Goal: Task Accomplishment & Management: Manage account settings

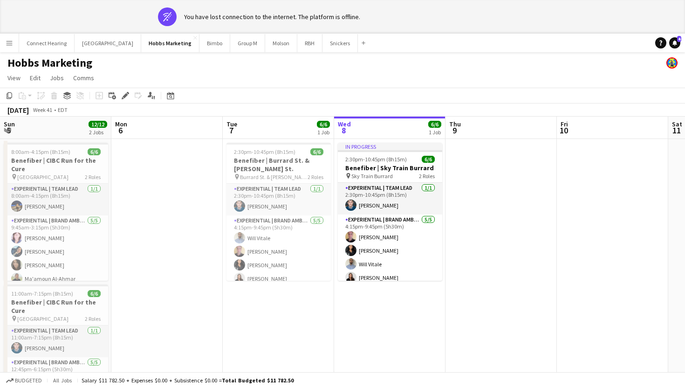
scroll to position [0, 223]
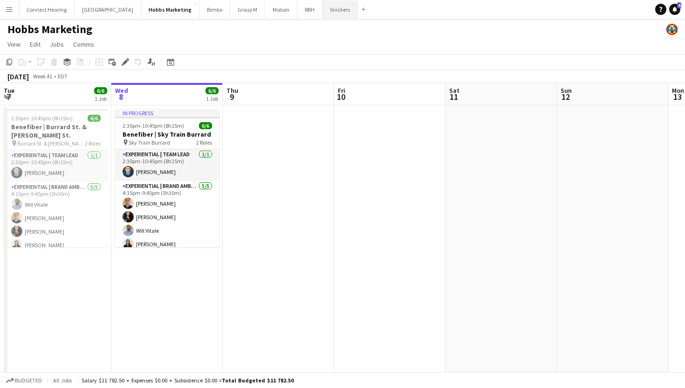
click at [322, 8] on button "Snickers Close" at bounding box center [339, 9] width 35 height 18
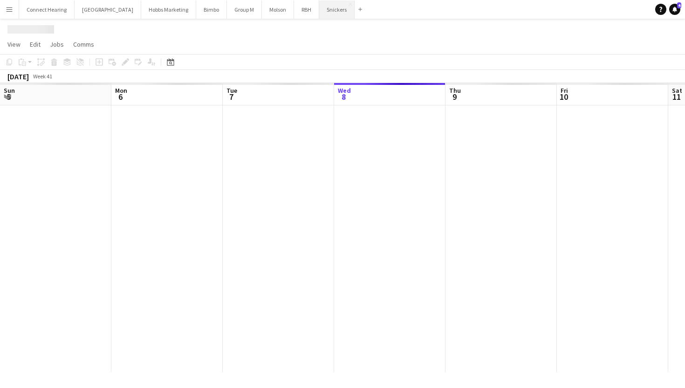
scroll to position [0, 223]
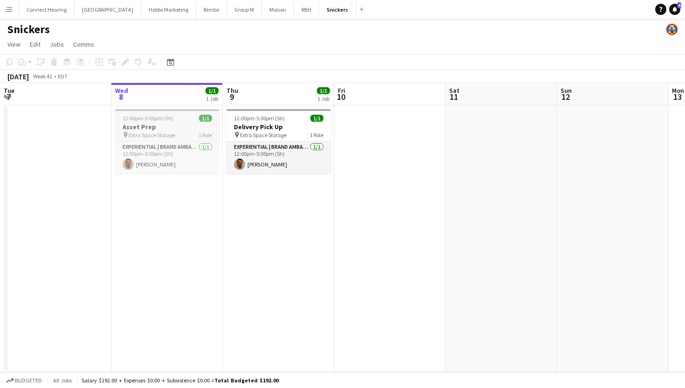
click at [178, 128] on h3 "Asset Prep" at bounding box center [167, 127] width 104 height 8
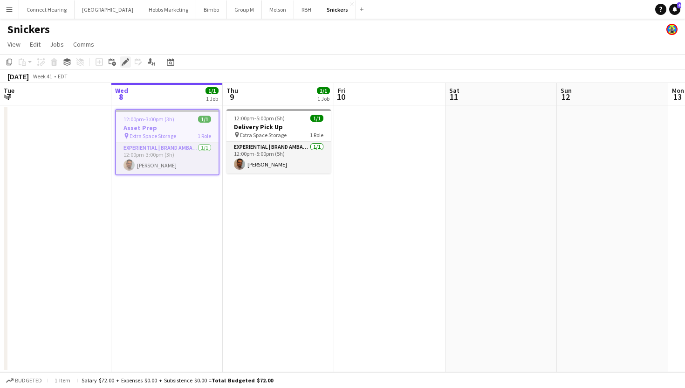
click at [125, 64] on icon "Edit" at bounding box center [125, 61] width 7 height 7
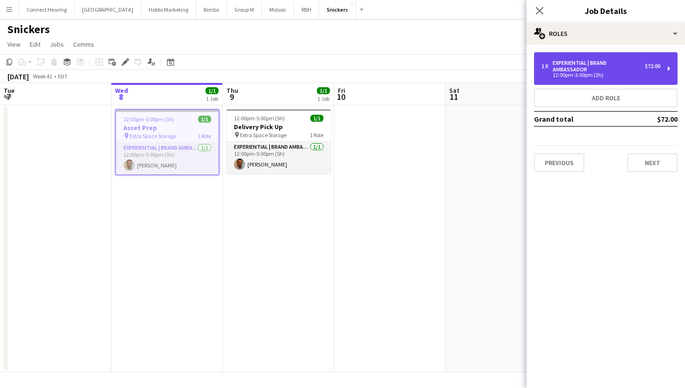
click at [601, 69] on div "Experiential | Brand Ambassador" at bounding box center [598, 66] width 92 height 13
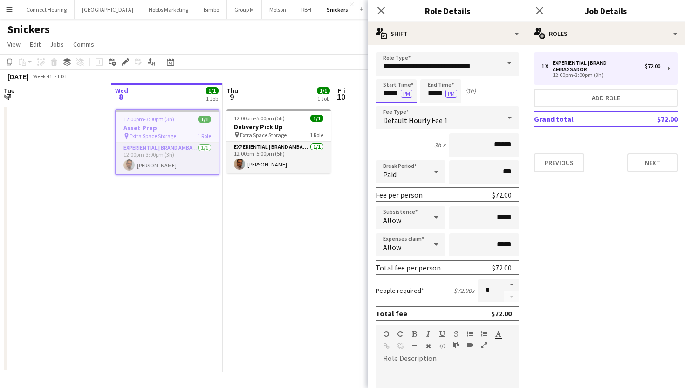
click at [387, 90] on body "Menu Boards Boards Boards All jobs Status Workforce Workforce My Workforce Recr…" at bounding box center [342, 194] width 685 height 388
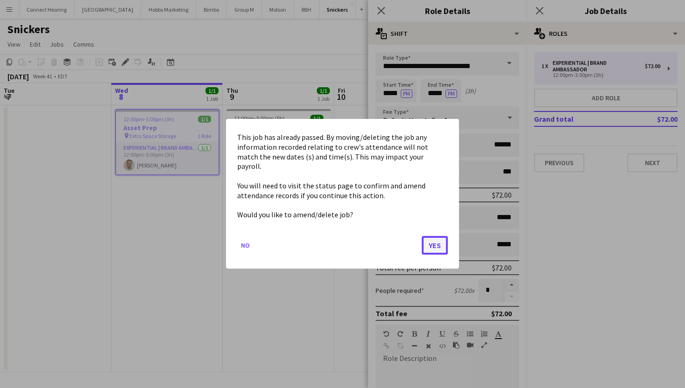
click at [440, 240] on button "Yes" at bounding box center [435, 245] width 26 height 19
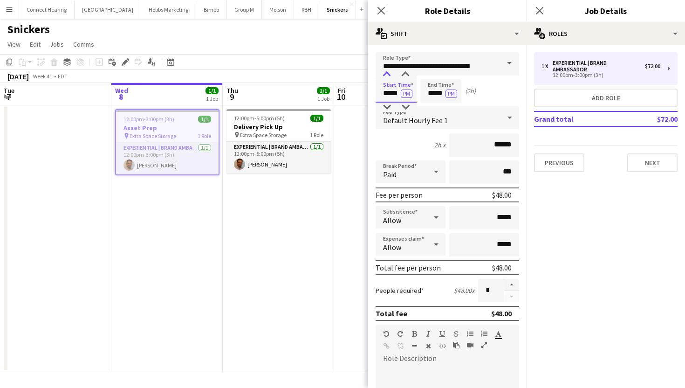
click at [386, 75] on div at bounding box center [386, 74] width 19 height 9
type input "*****"
click at [386, 75] on div at bounding box center [386, 74] width 19 height 9
click at [432, 83] on input "*****" at bounding box center [440, 90] width 41 height 23
click at [432, 70] on div at bounding box center [431, 74] width 19 height 9
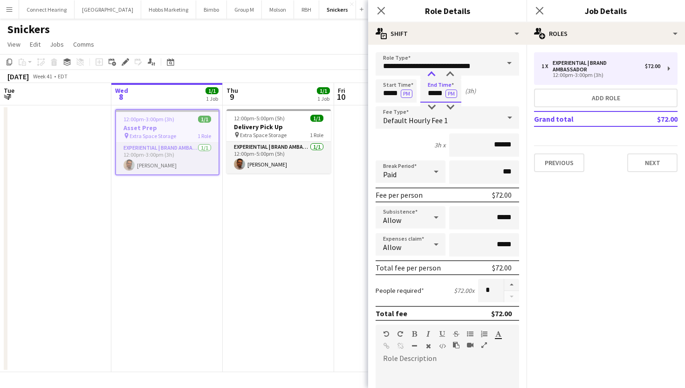
click at [432, 70] on div at bounding box center [431, 74] width 19 height 9
type input "*****"
click at [432, 70] on div at bounding box center [431, 74] width 19 height 9
click at [487, 97] on div "Start Time ***** PM End Time ***** PM (5h)" at bounding box center [446, 90] width 143 height 23
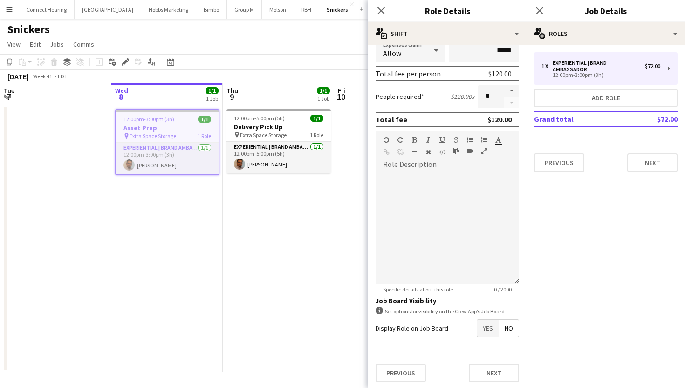
scroll to position [196, 0]
click at [482, 374] on button "Next" at bounding box center [494, 370] width 50 height 19
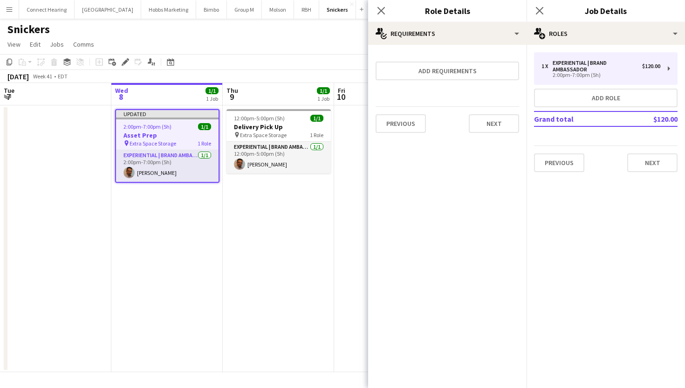
click at [387, 14] on div "Close pop-in" at bounding box center [381, 10] width 26 height 21
click at [377, 11] on icon "Close pop-in" at bounding box center [380, 10] width 9 height 9
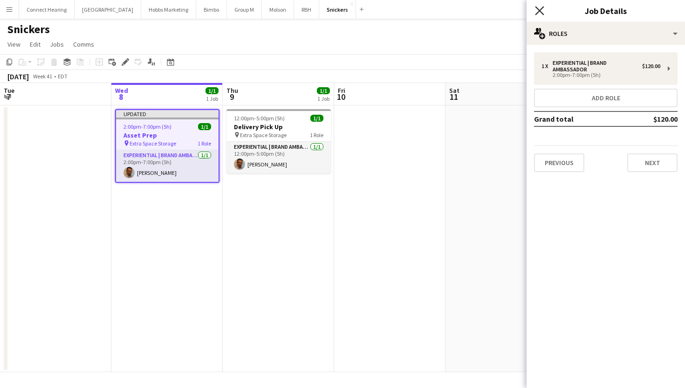
click at [539, 8] on icon "Close pop-in" at bounding box center [539, 10] width 9 height 9
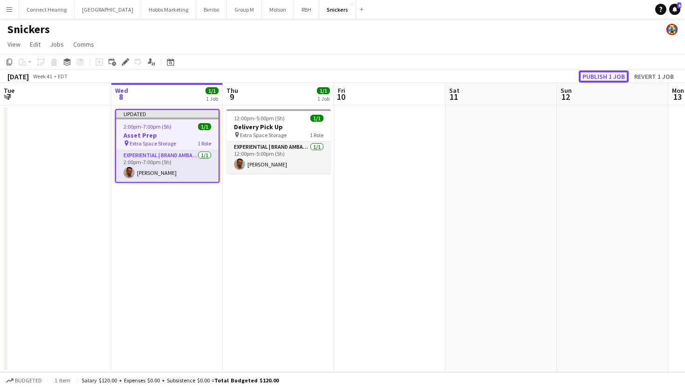
click at [606, 74] on button "Publish 1 job" at bounding box center [604, 76] width 50 height 12
click at [284, 68] on app-toolbar "Copy Paste Paste Command V Paste with crew Command Shift V Paste linked Job [GE…" at bounding box center [342, 62] width 685 height 16
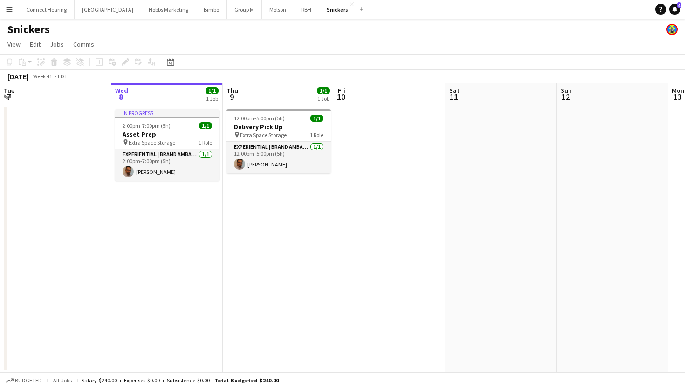
click at [313, 55] on app-toolbar "Copy Paste Paste Command V Paste with crew Command Shift V Paste linked Job [GE…" at bounding box center [342, 62] width 685 height 16
click at [567, 23] on div "Snickers" at bounding box center [342, 28] width 685 height 18
